Goal: Communication & Community: Answer question/provide support

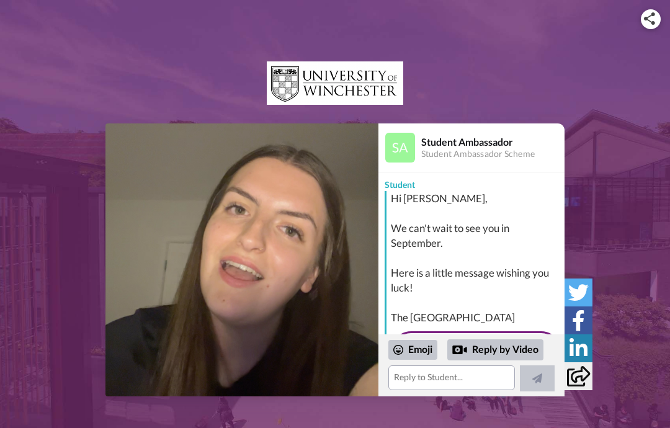
click at [254, 264] on img at bounding box center [241, 259] width 273 height 273
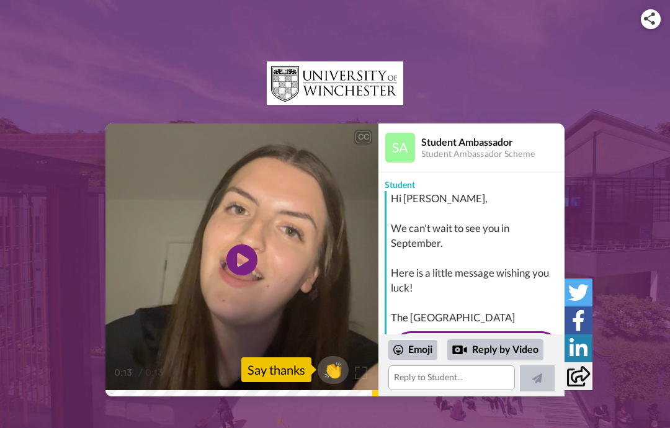
click at [298, 379] on div "Say thanks" at bounding box center [276, 369] width 70 height 25
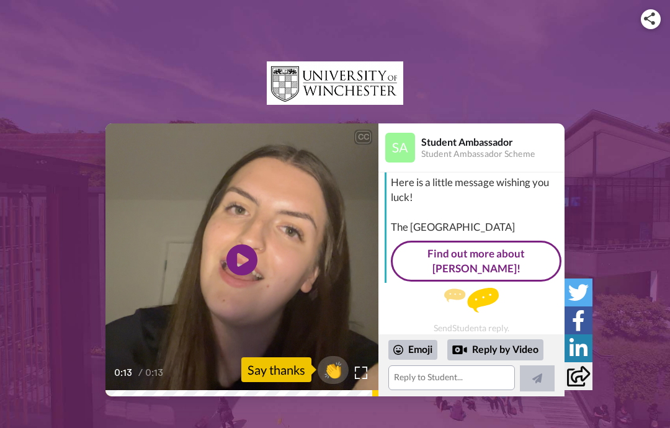
scroll to position [90, 0]
click at [276, 371] on div "Say thanks" at bounding box center [276, 369] width 70 height 25
click at [330, 374] on span "👏" at bounding box center [332, 370] width 31 height 20
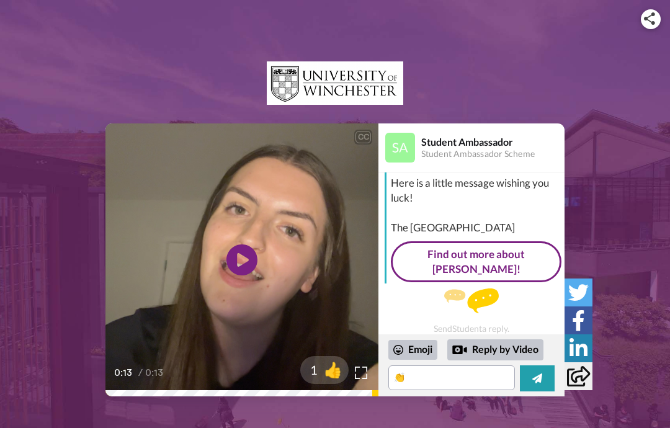
click at [329, 377] on span "👍" at bounding box center [332, 370] width 31 height 20
click at [438, 385] on textarea "👏👍" at bounding box center [451, 377] width 126 height 25
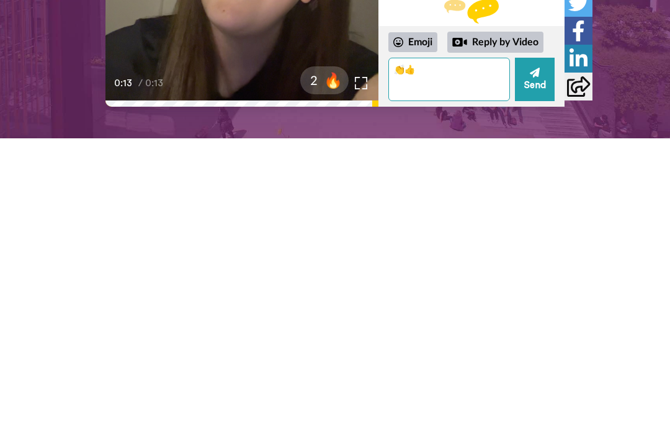
type textarea "👏"
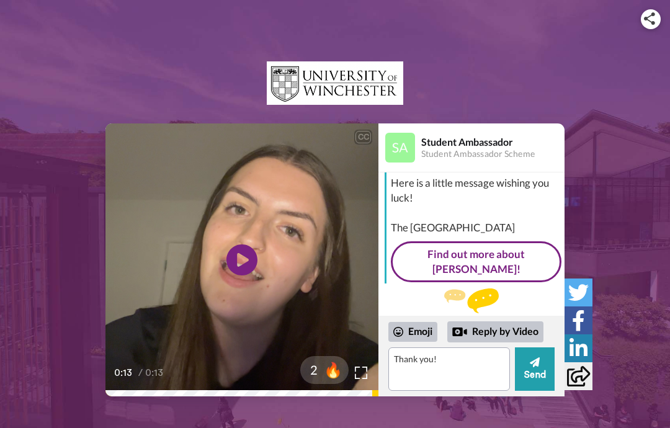
click at [536, 368] on icon at bounding box center [535, 362] width 10 height 12
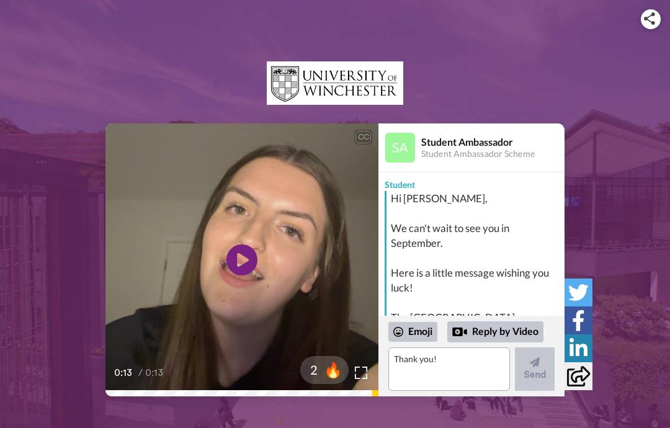
scroll to position [0, 0]
click at [329, 378] on span "🔥" at bounding box center [332, 370] width 31 height 20
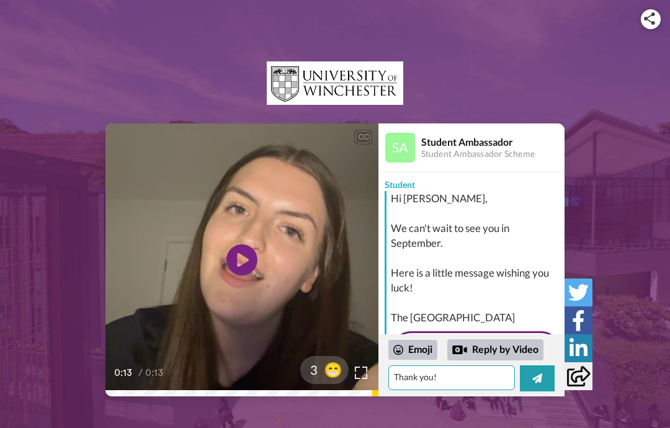
click at [429, 384] on textarea "🔥" at bounding box center [451, 377] width 126 height 25
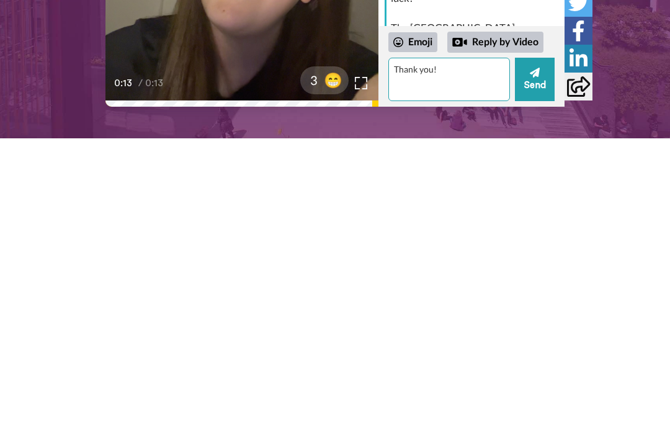
type textarea "🔥"
